Goal: Manage account settings

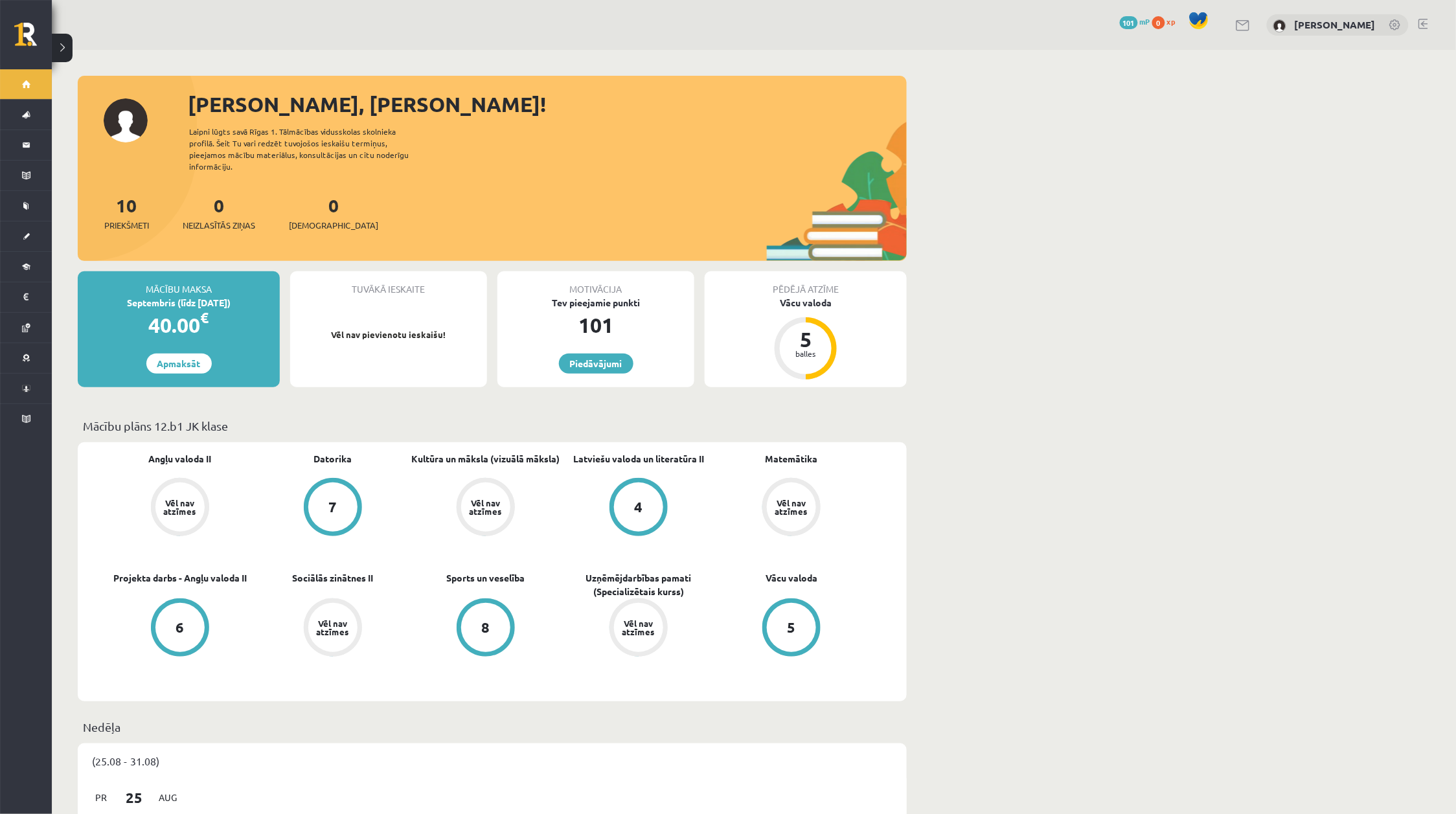
click at [1316, 34] on div "[PERSON_NAME]" at bounding box center [1338, 25] width 142 height 22
click at [1313, 24] on link "[PERSON_NAME]" at bounding box center [1335, 24] width 81 height 13
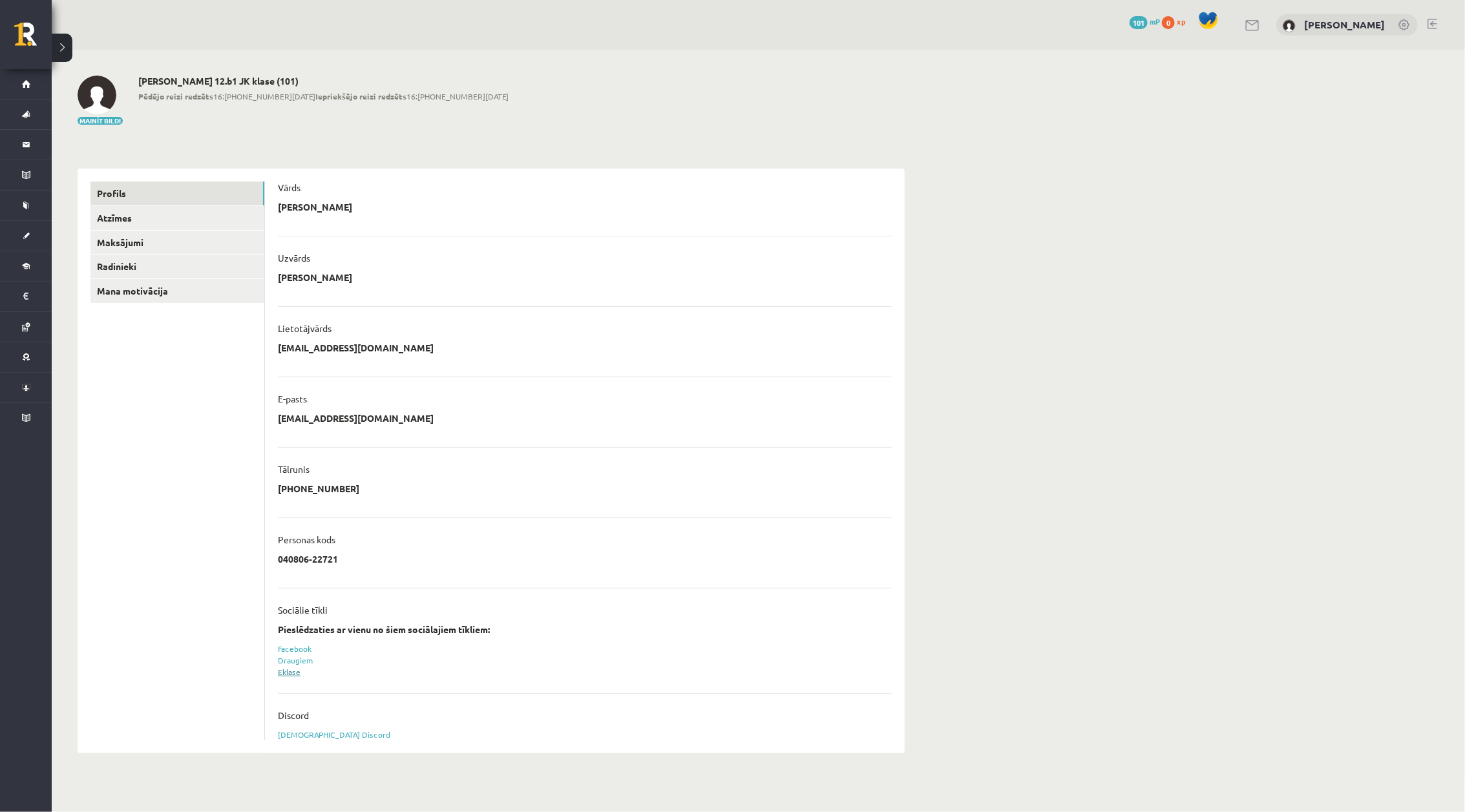
click at [299, 669] on link "Eklase" at bounding box center [289, 672] width 22 height 11
